Goal: Go to known website: Access a specific website the user already knows

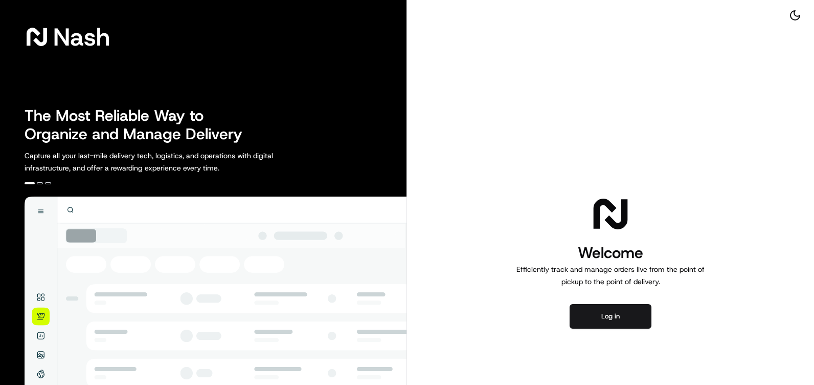
click at [617, 330] on div "Welcome Efficiently track and manage orders live from the point of pickup to th…" at bounding box center [610, 260] width 407 height 521
click at [621, 326] on button "Log in" at bounding box center [611, 316] width 82 height 25
click at [621, 312] on button "Log in" at bounding box center [611, 316] width 82 height 25
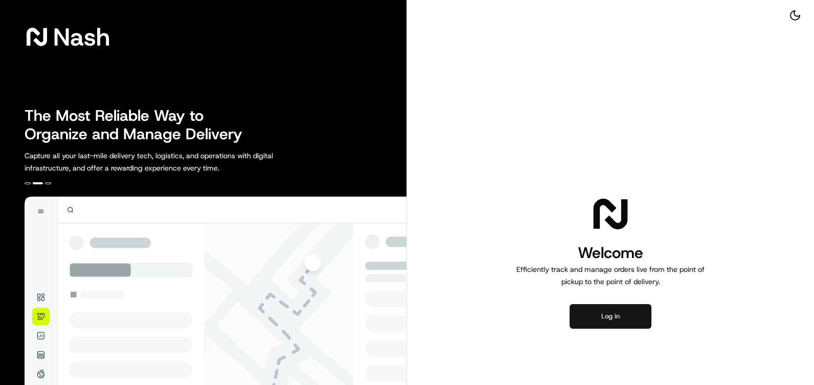
click at [609, 313] on button "Log in" at bounding box center [611, 316] width 82 height 25
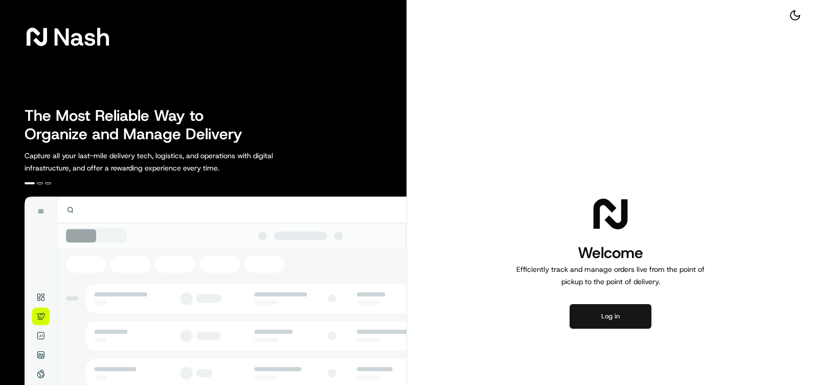
click at [596, 311] on button "Log in" at bounding box center [611, 316] width 82 height 25
click at [620, 319] on button "Log in" at bounding box center [611, 316] width 82 height 25
